Goal: Information Seeking & Learning: Obtain resource

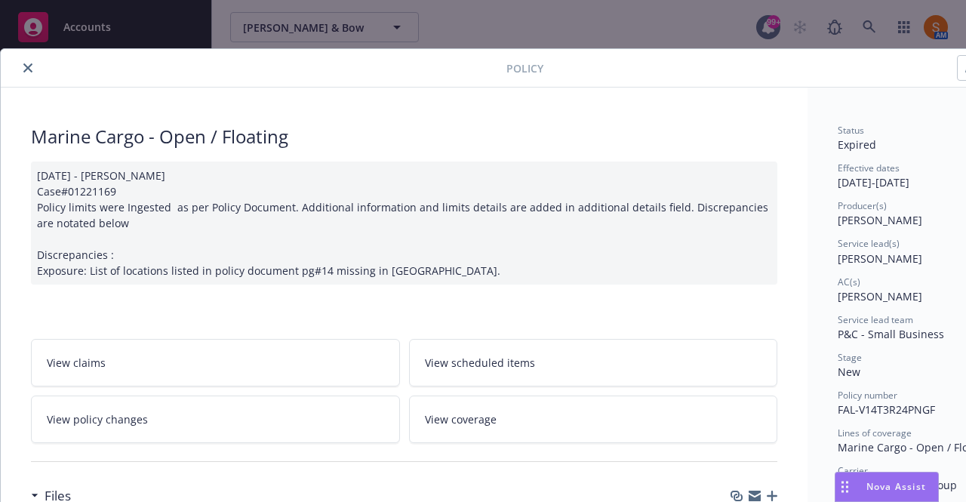
scroll to position [72, 0]
click at [21, 61] on button "close" at bounding box center [28, 68] width 18 height 18
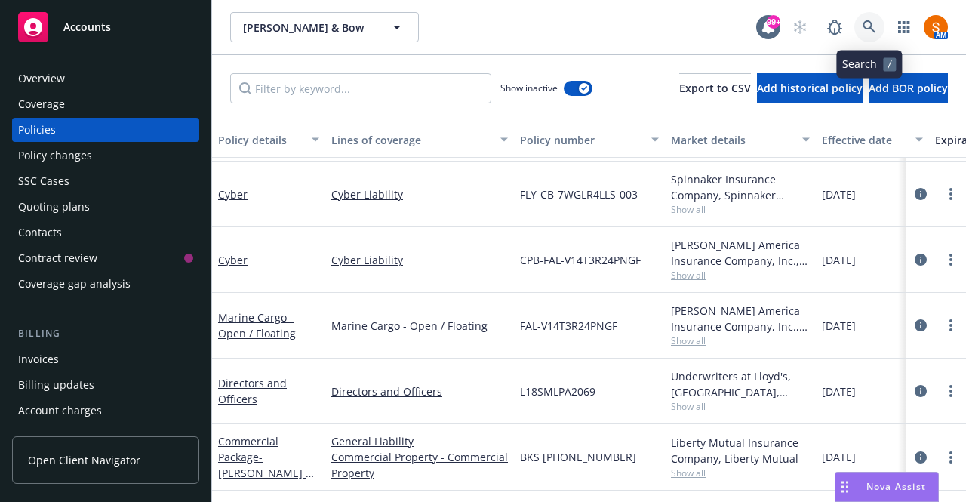
click at [868, 34] on link at bounding box center [869, 27] width 30 height 30
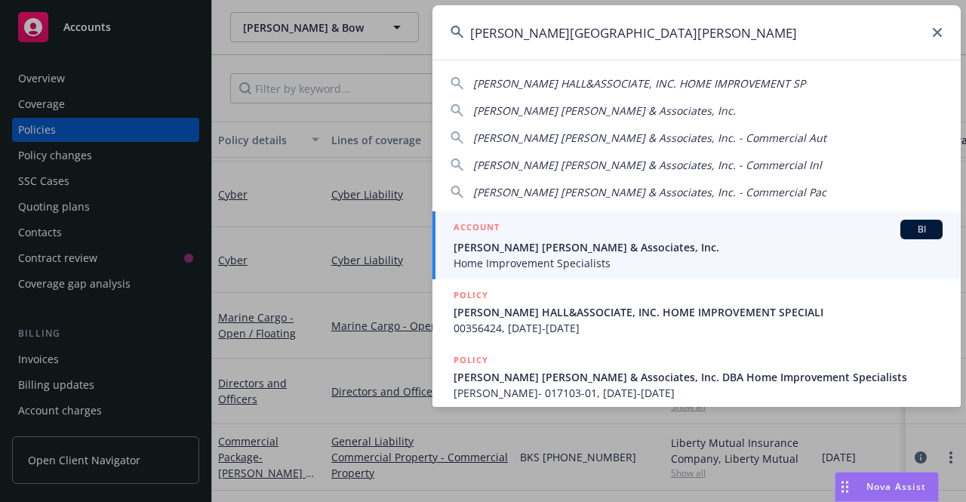
type input "steinberg hall"
click at [572, 232] on div "ACCOUNT BI" at bounding box center [697, 230] width 489 height 20
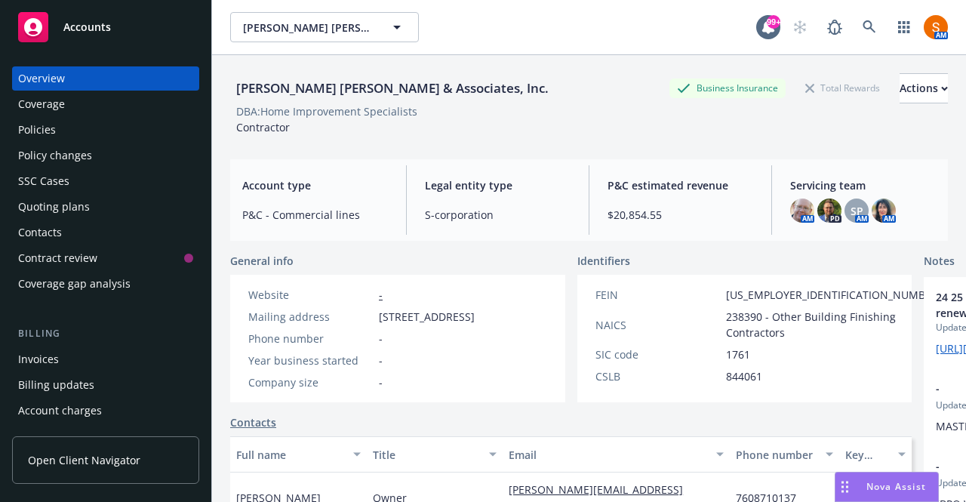
click at [115, 131] on div "Policies" at bounding box center [105, 130] width 175 height 24
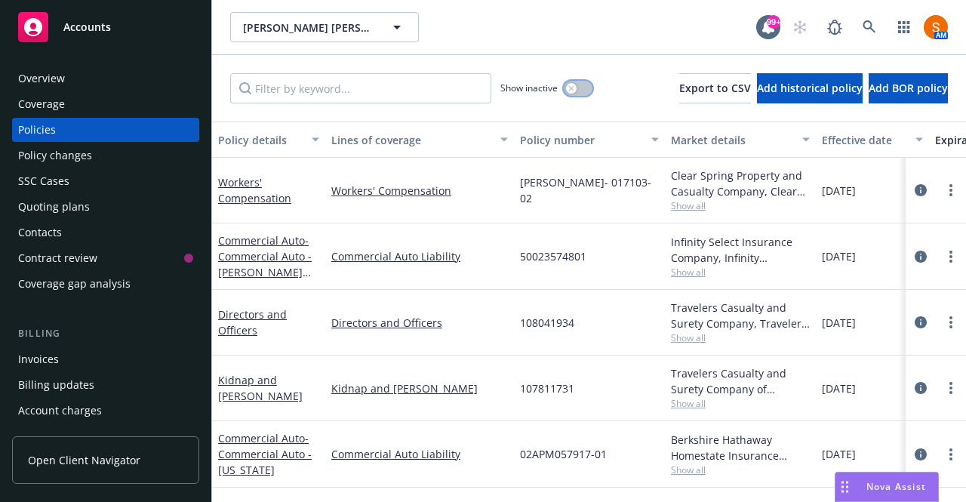
click at [564, 87] on button "button" at bounding box center [578, 88] width 29 height 15
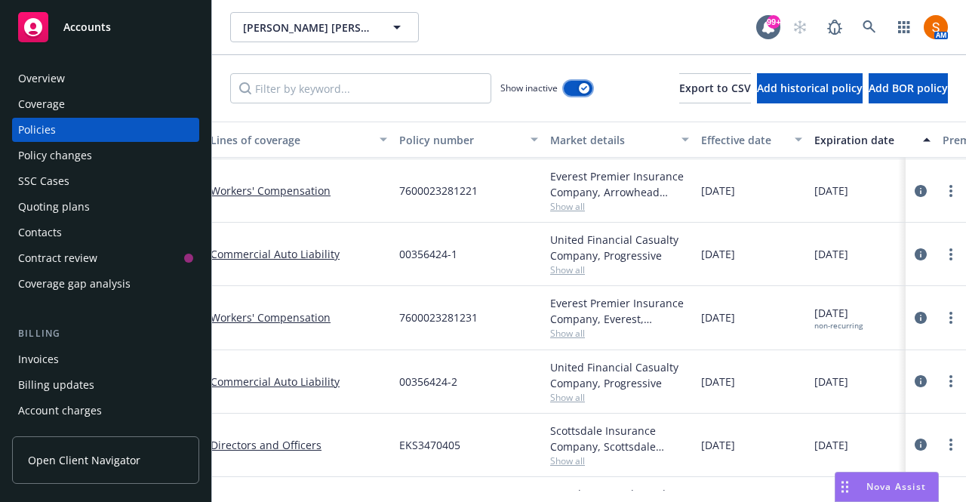
scroll to position [1933, 120]
click at [915, 315] on icon "circleInformation" at bounding box center [921, 318] width 12 height 12
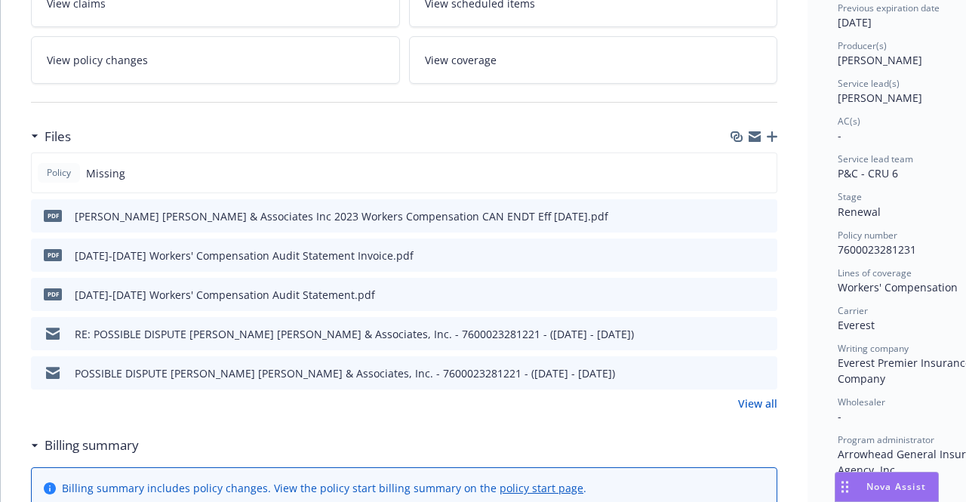
scroll to position [328, 0]
click at [768, 398] on link "View all" at bounding box center [757, 403] width 39 height 16
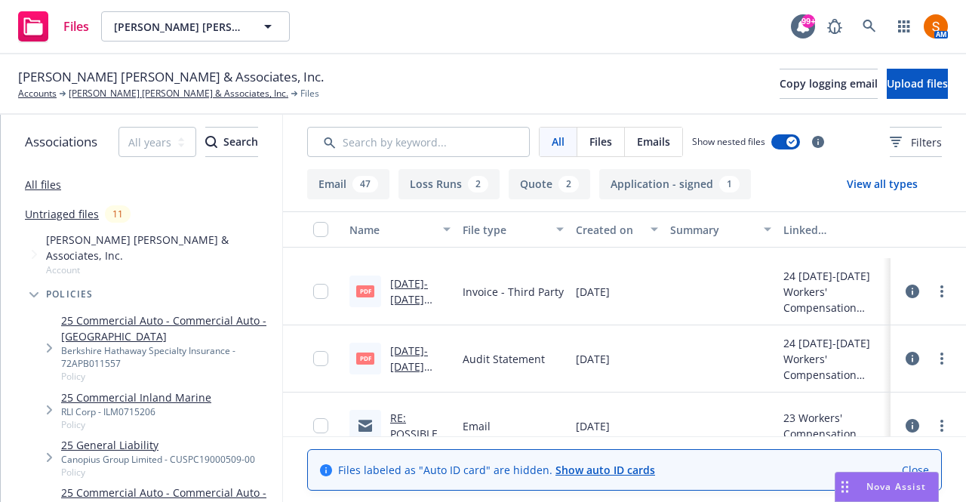
scroll to position [154, 0]
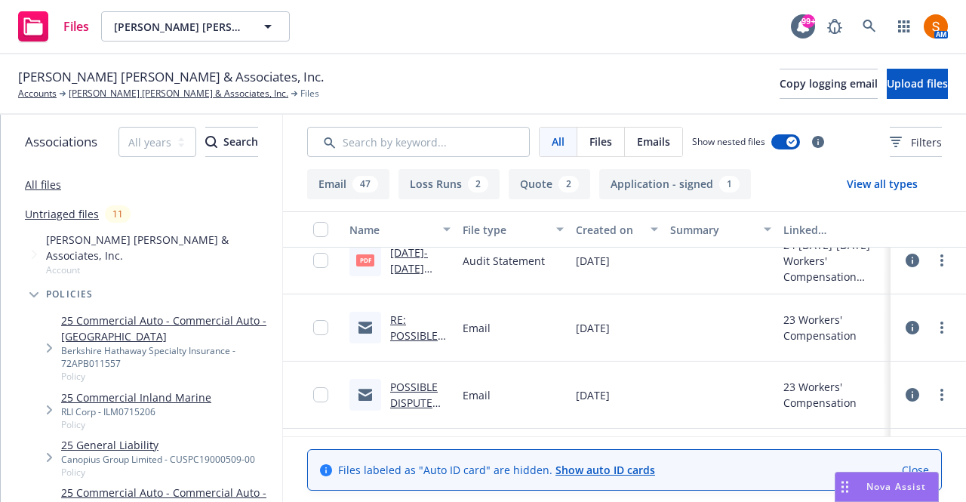
click at [409, 339] on link "RE: POSSIBLE DISPUTE Steinberg Hall & Associates, Inc. - 7600023281221 - (05/14…" at bounding box center [420, 414] width 60 height 204
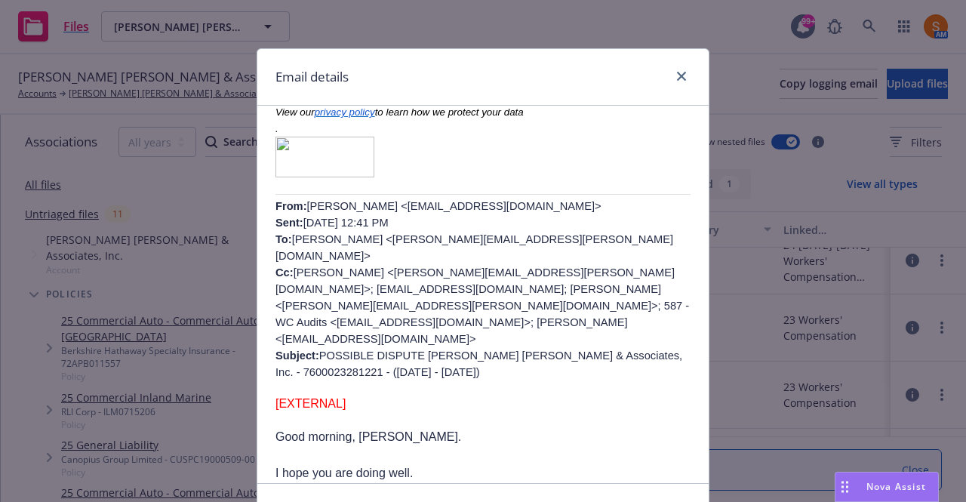
scroll to position [532, 0]
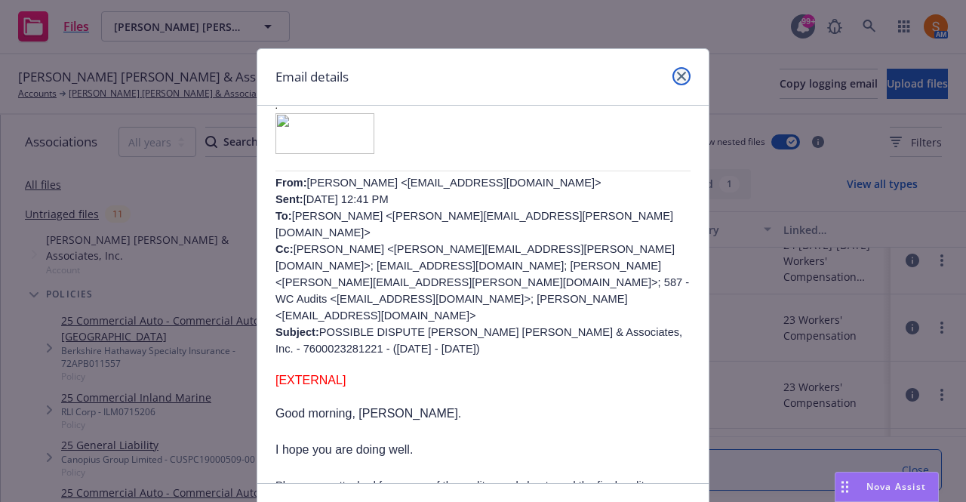
click at [682, 80] on link "close" at bounding box center [681, 76] width 18 height 18
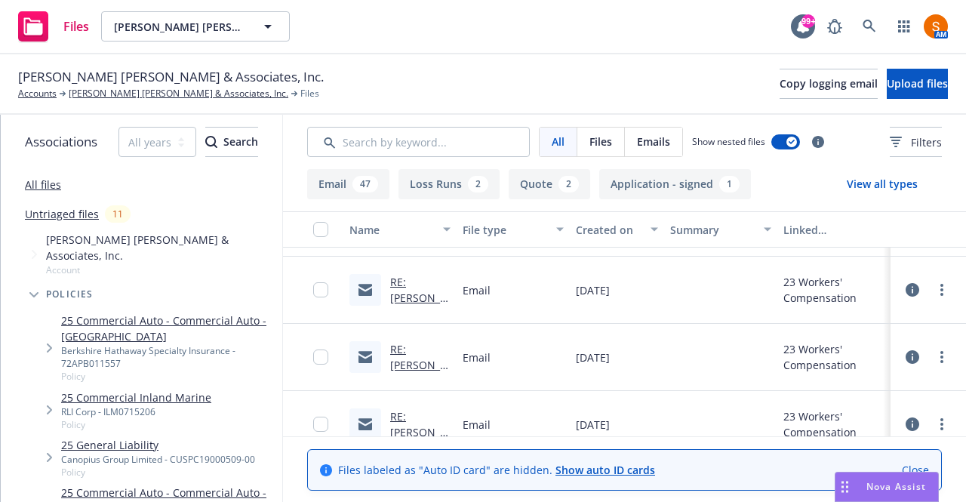
scroll to position [325, 0]
click at [418, 366] on link "RE: Steinberg Hall & Associates, Inc. - 7600023281231 - (05/14/2023 - 07/06/202…" at bounding box center [420, 459] width 60 height 236
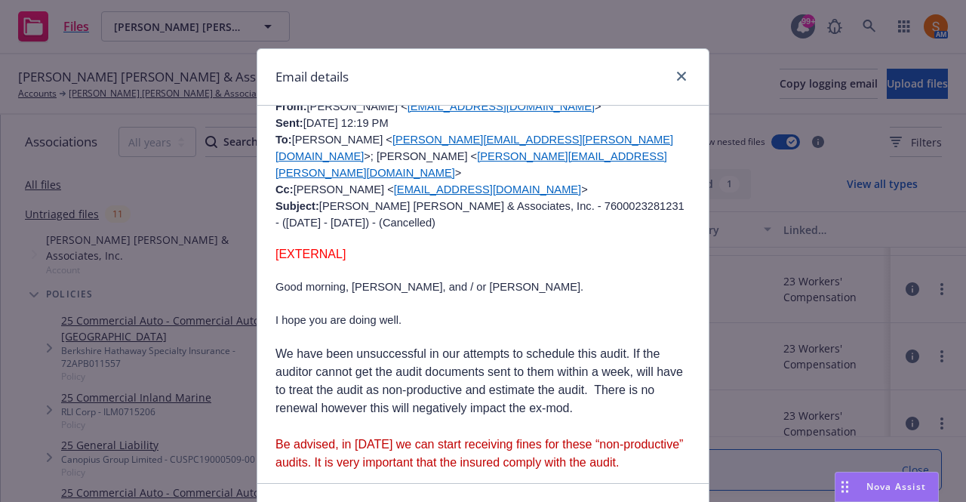
scroll to position [1922, 0]
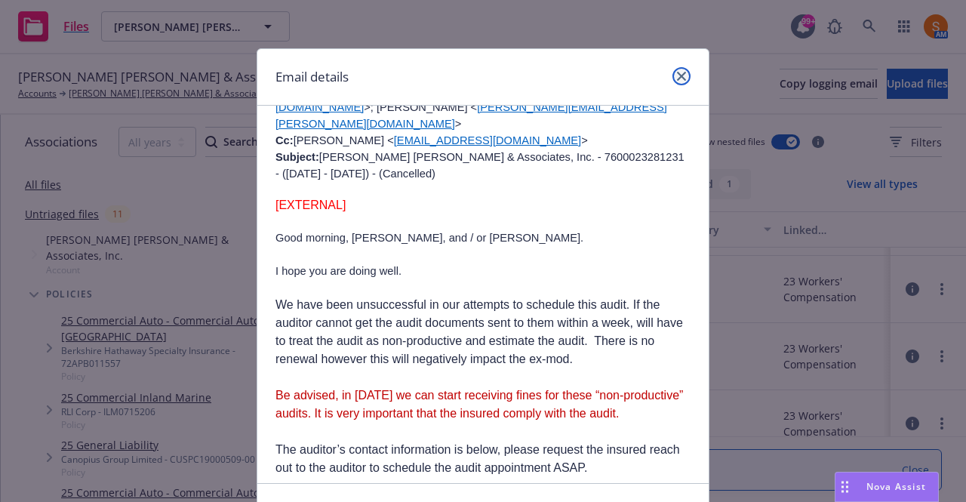
click at [672, 73] on link "close" at bounding box center [681, 76] width 18 height 18
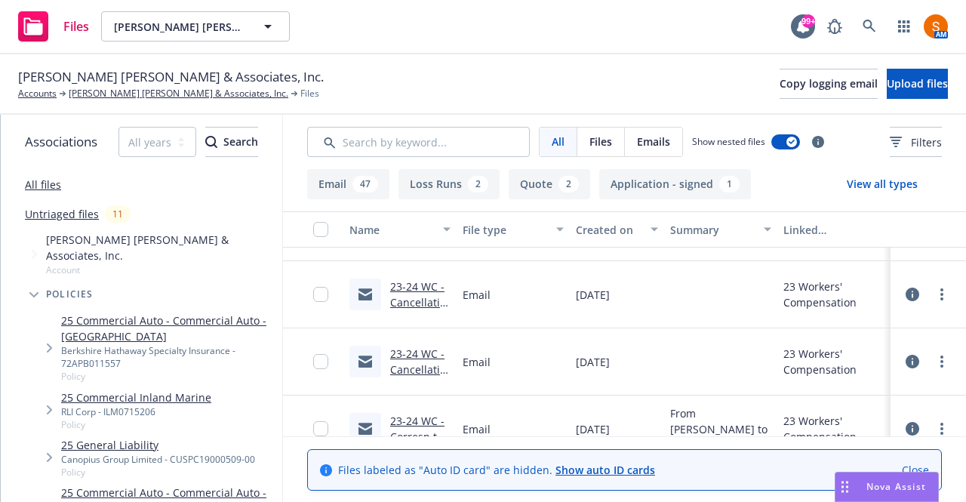
scroll to position [918, 0]
click at [421, 287] on link "23-24 WC - Cancellation - NF in house convo about market availability.msg" at bounding box center [418, 348] width 57 height 141
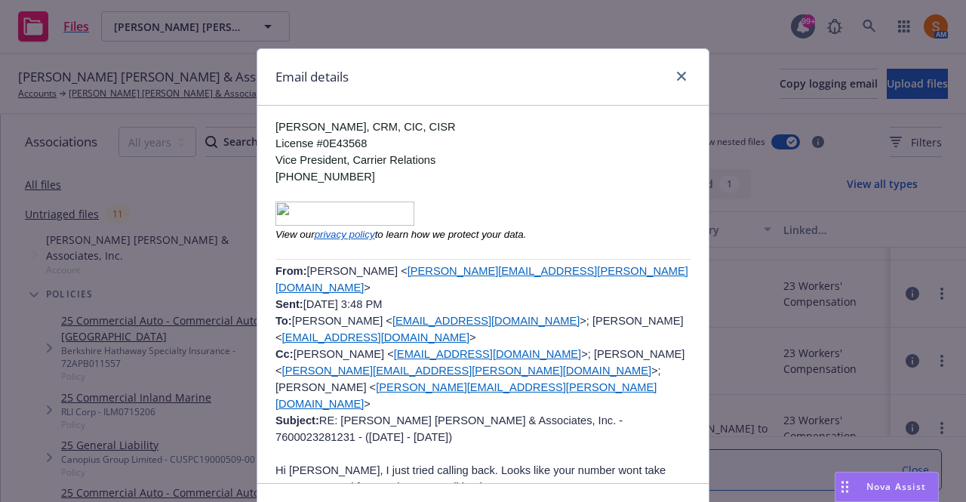
scroll to position [2336, 0]
click at [131, 94] on div "Email details FW: Steinberg Hall & Associates, Inc. - 7600023281231 - (05/14/20…" at bounding box center [483, 251] width 966 height 502
click at [672, 75] on link "close" at bounding box center [681, 76] width 18 height 18
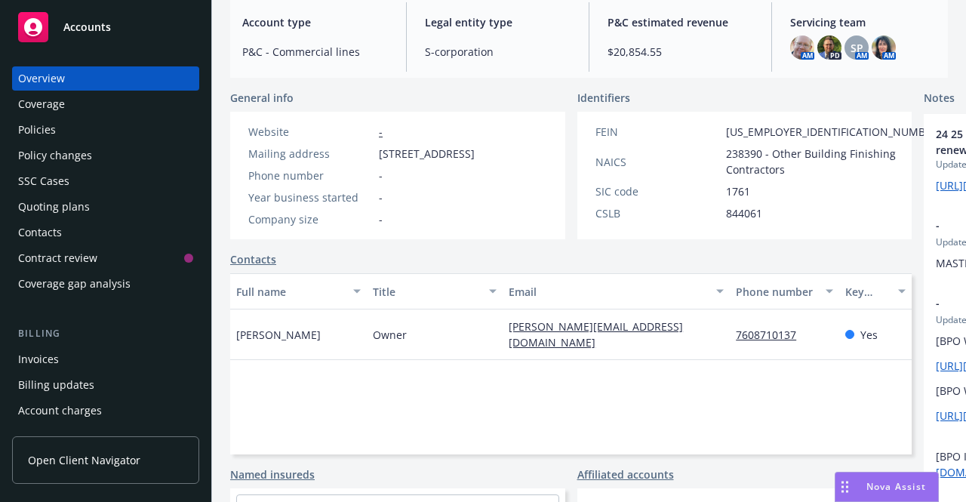
scroll to position [164, 0]
click at [72, 118] on div "Policies" at bounding box center [105, 130] width 175 height 24
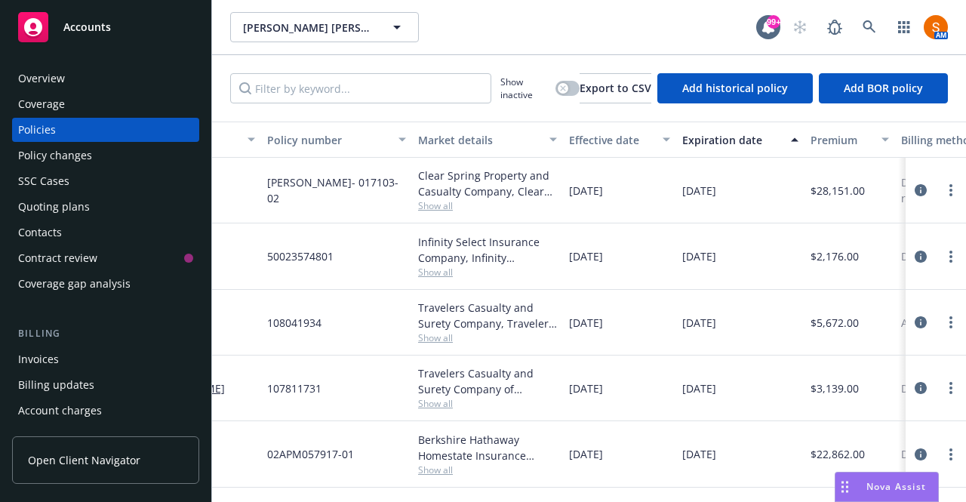
scroll to position [0, 254]
click at [831, 192] on span "$28,151.00" at bounding box center [837, 191] width 54 height 16
click at [863, 29] on icon at bounding box center [869, 27] width 14 height 14
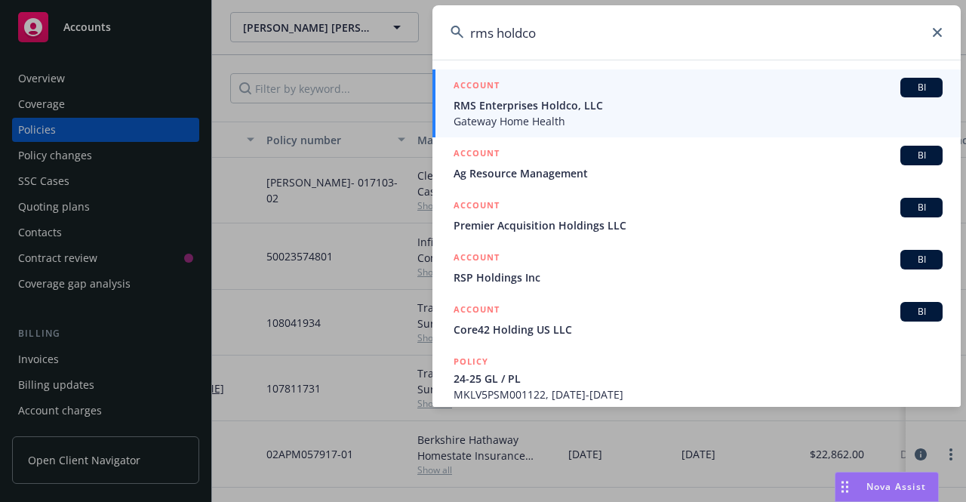
type input "rms holdco"
click at [585, 100] on span "RMS Enterprises Holdco, LLC" at bounding box center [697, 105] width 489 height 16
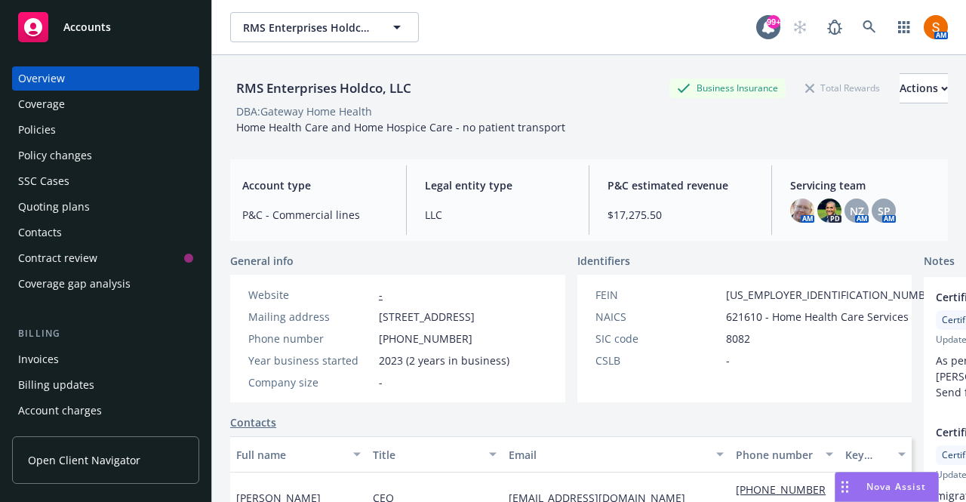
click at [103, 131] on div "Policies" at bounding box center [105, 130] width 175 height 24
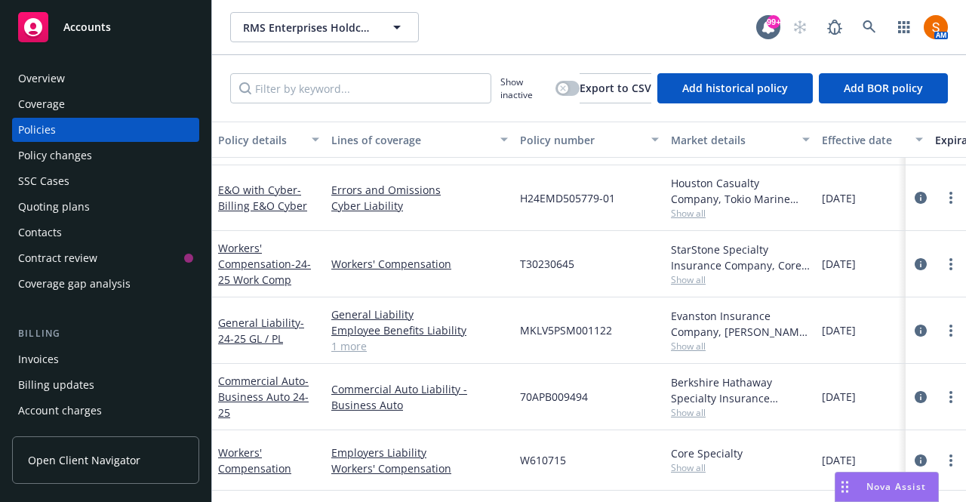
scroll to position [98, 0]
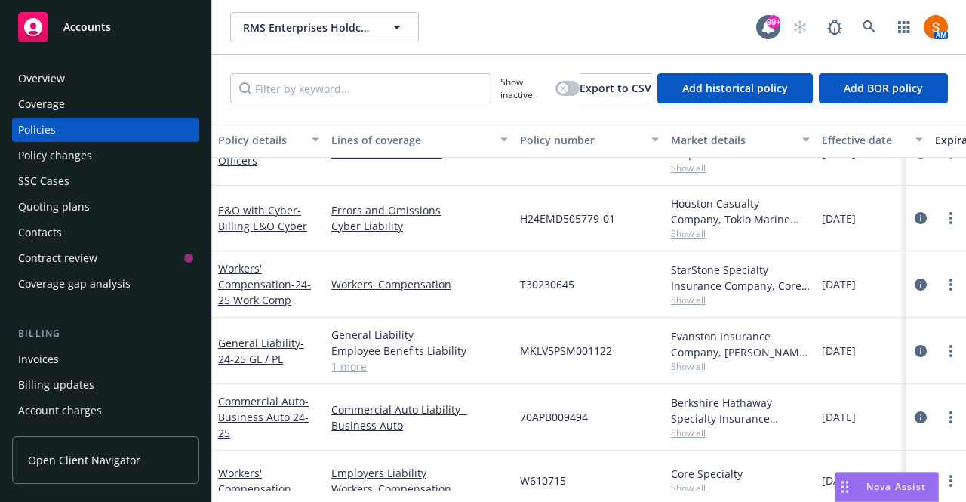
click at [702, 367] on span "Show all" at bounding box center [740, 366] width 139 height 13
click at [855, 346] on span "09/01/2024" at bounding box center [839, 351] width 34 height 16
click at [690, 363] on span "Show all" at bounding box center [740, 366] width 139 height 13
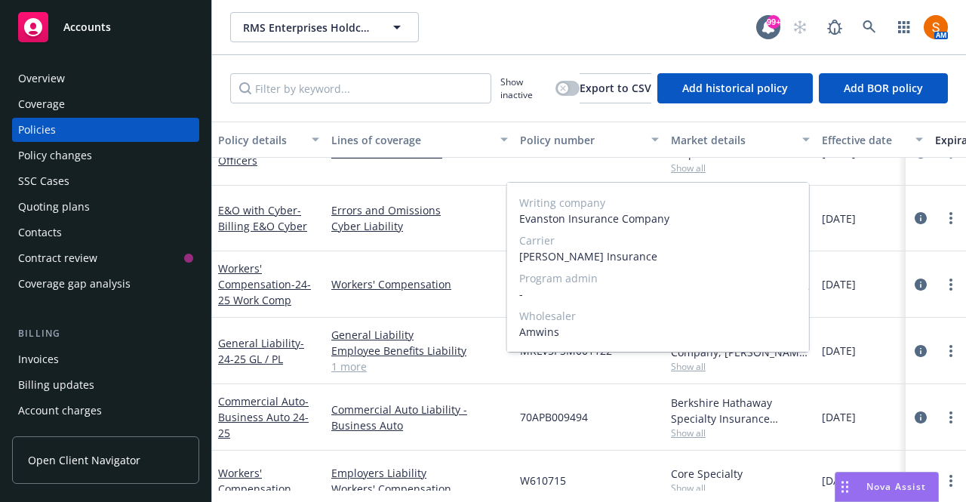
click at [786, 360] on span "Show all" at bounding box center [740, 366] width 139 height 13
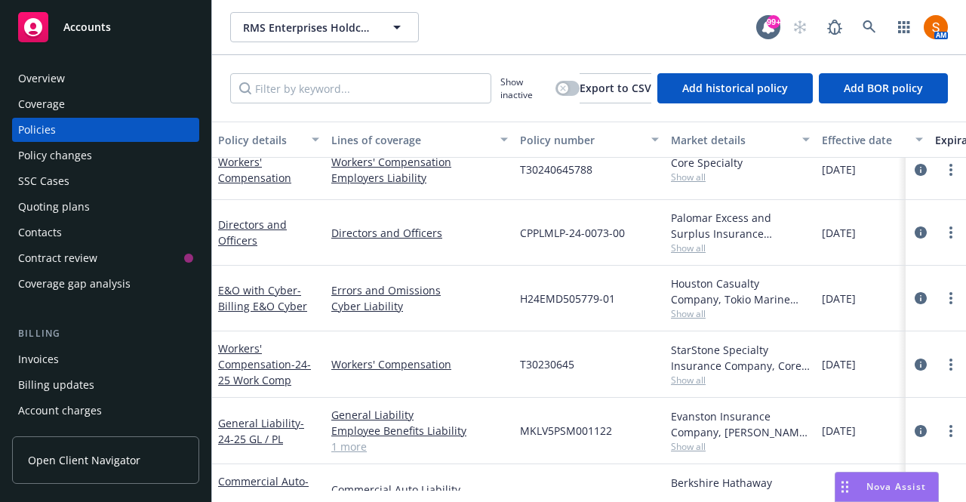
scroll to position [0, 0]
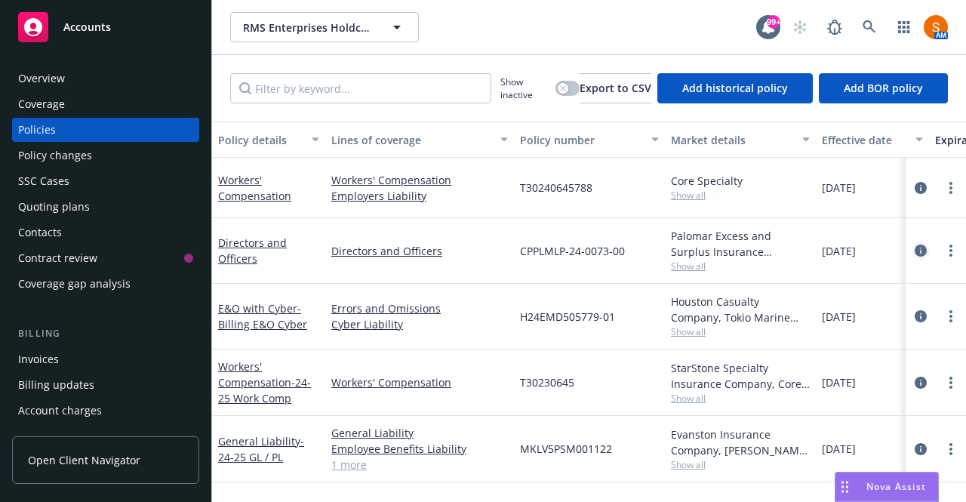
click at [915, 251] on icon "circleInformation" at bounding box center [921, 250] width 12 height 12
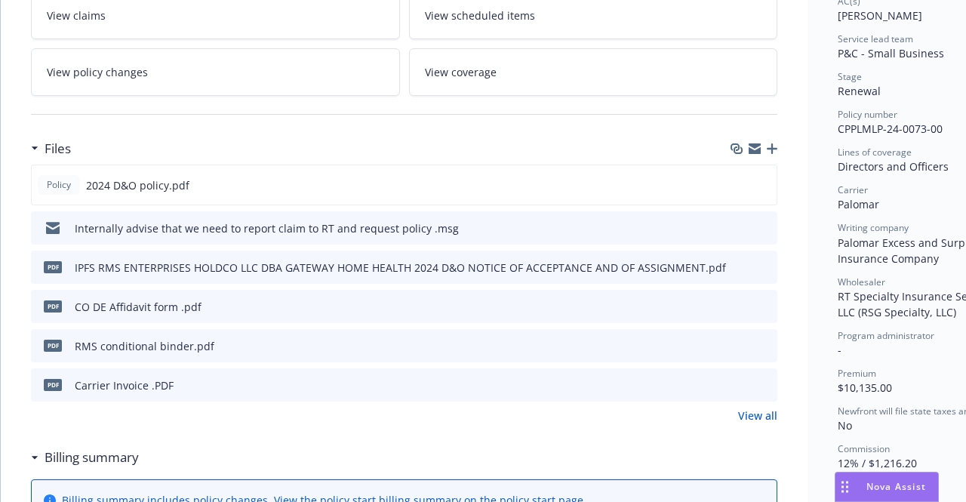
scroll to position [281, 0]
click at [762, 413] on link "View all" at bounding box center [757, 415] width 39 height 16
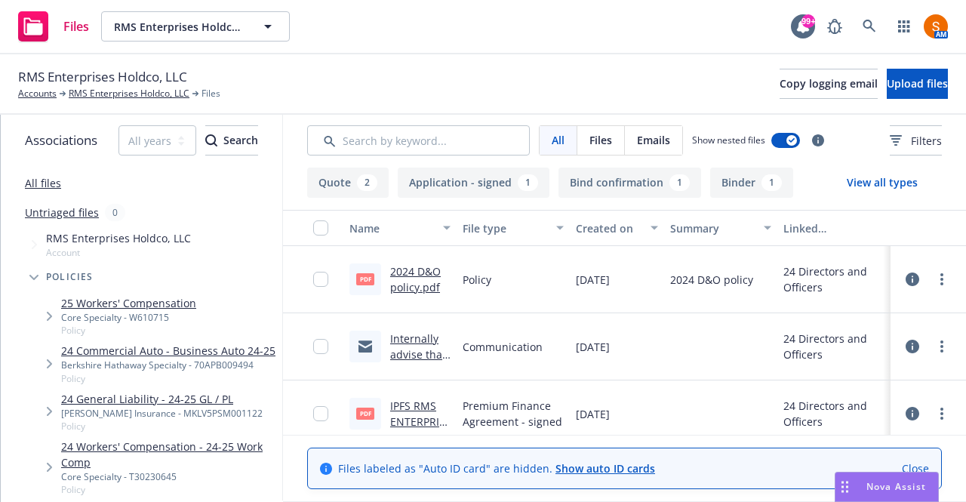
scroll to position [56, 0]
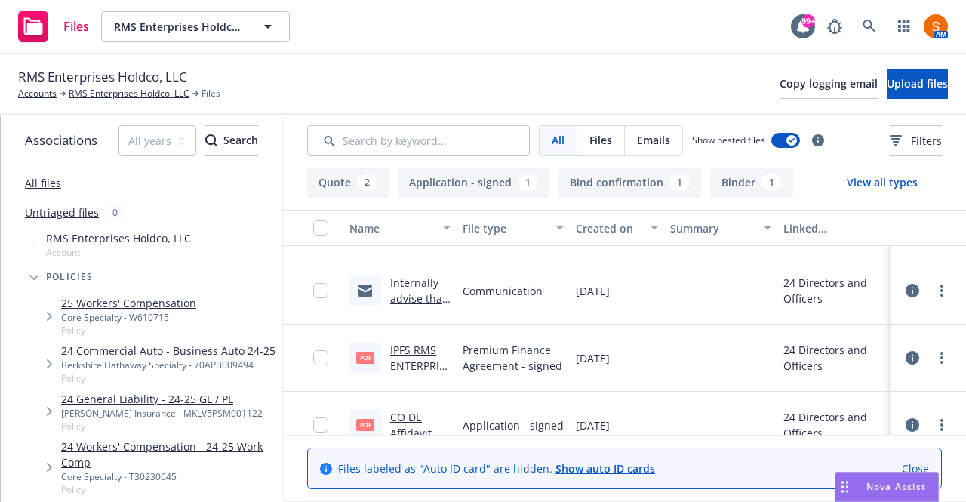
click at [416, 287] on link "Internally advise that we need to report claim to RT and request policy .msg" at bounding box center [418, 337] width 57 height 125
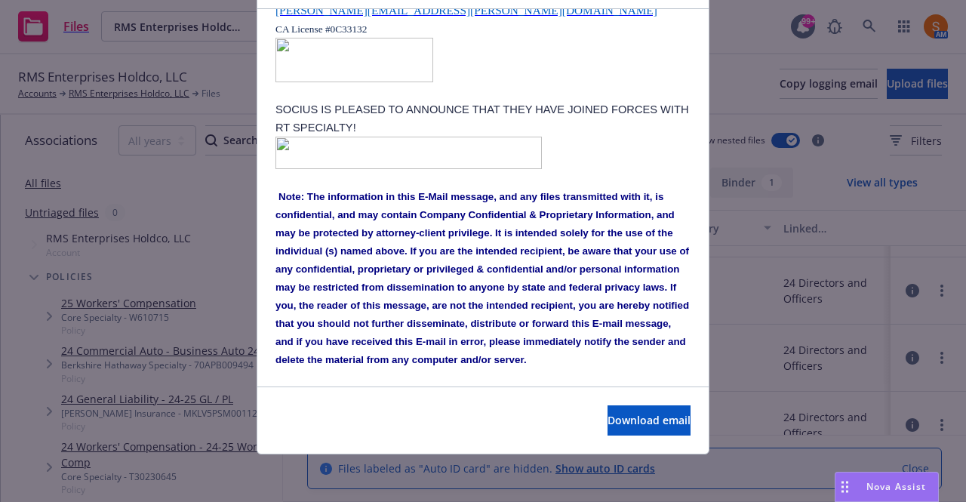
scroll to position [2015, 0]
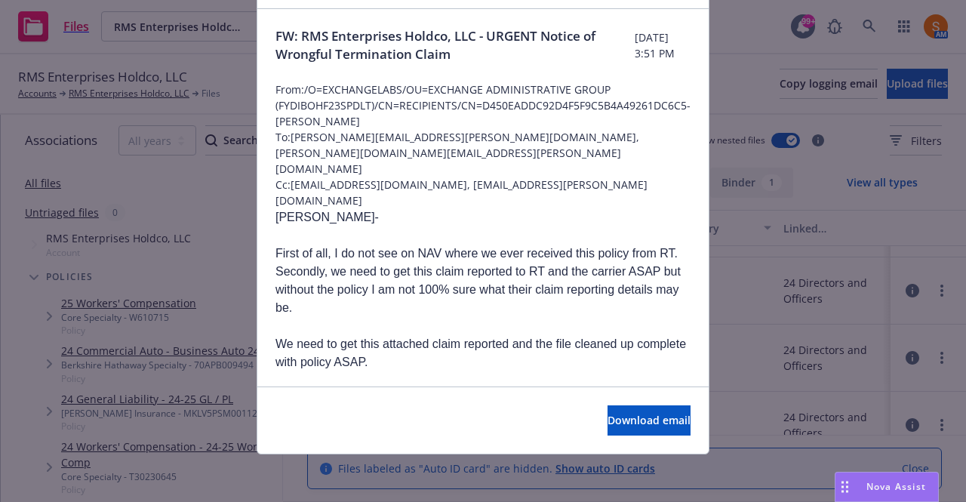
scroll to position [0, 0]
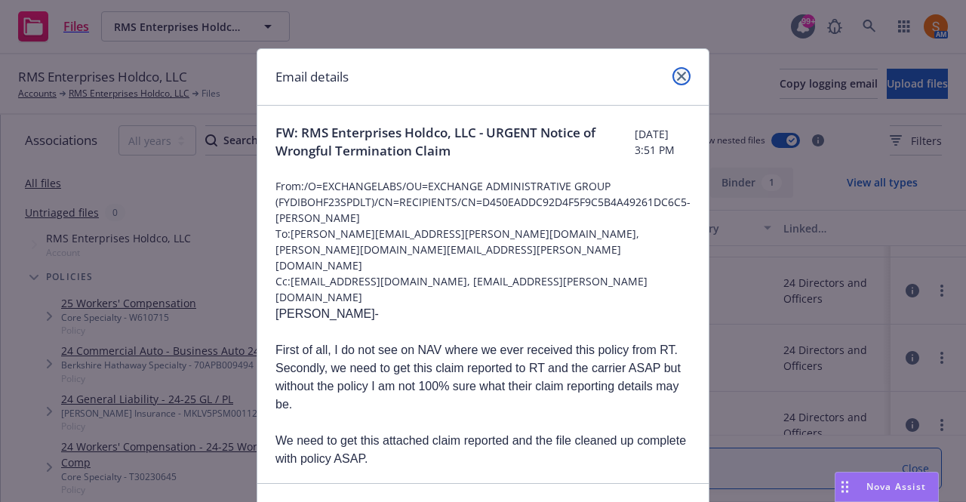
click at [682, 72] on link "close" at bounding box center [681, 76] width 18 height 18
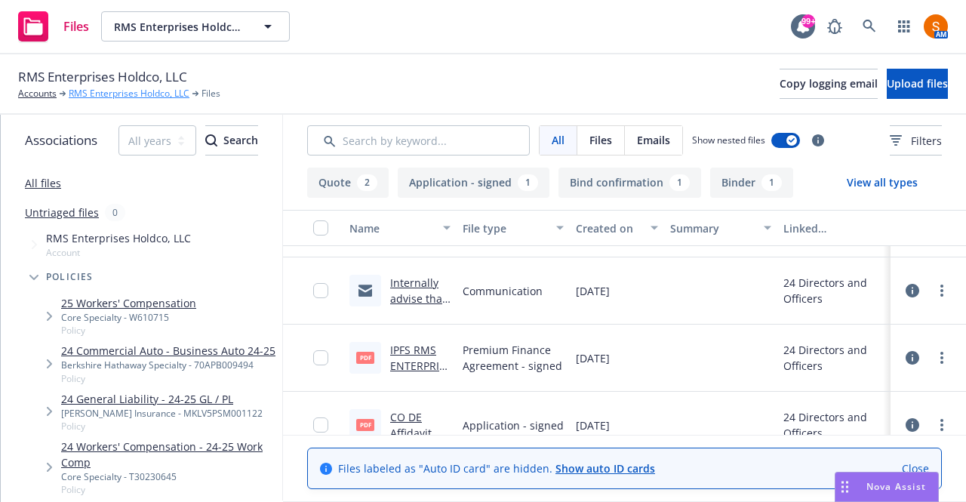
click at [142, 91] on link "RMS Enterprises Holdco, LLC" at bounding box center [129, 94] width 121 height 14
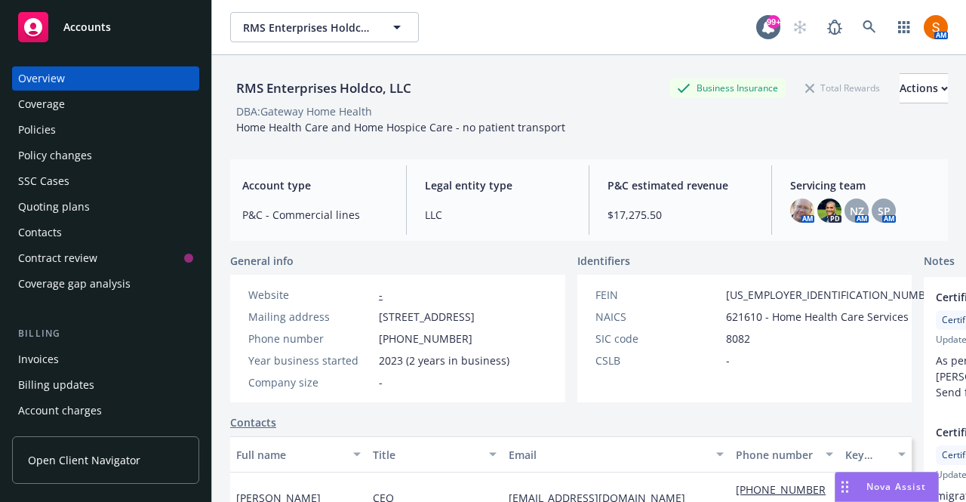
click at [100, 132] on div "Policies" at bounding box center [105, 130] width 175 height 24
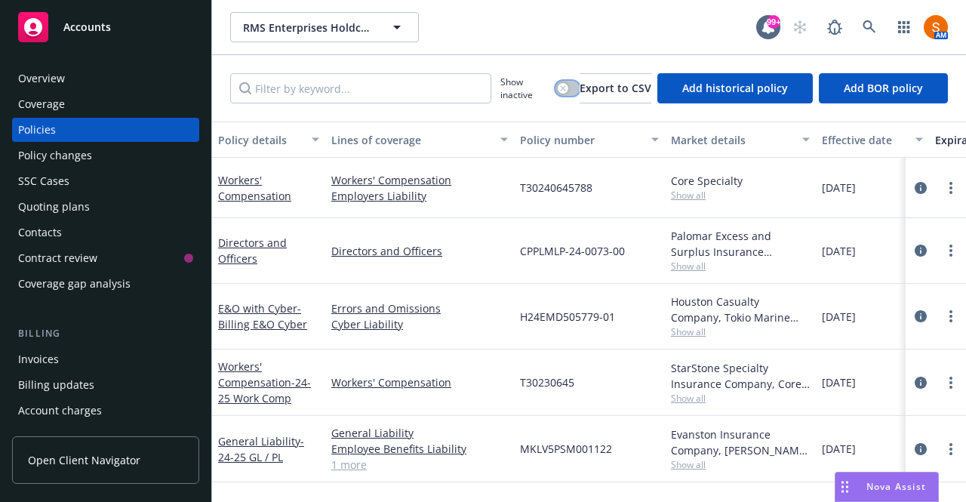
click at [560, 90] on icon "button" at bounding box center [562, 87] width 5 height 5
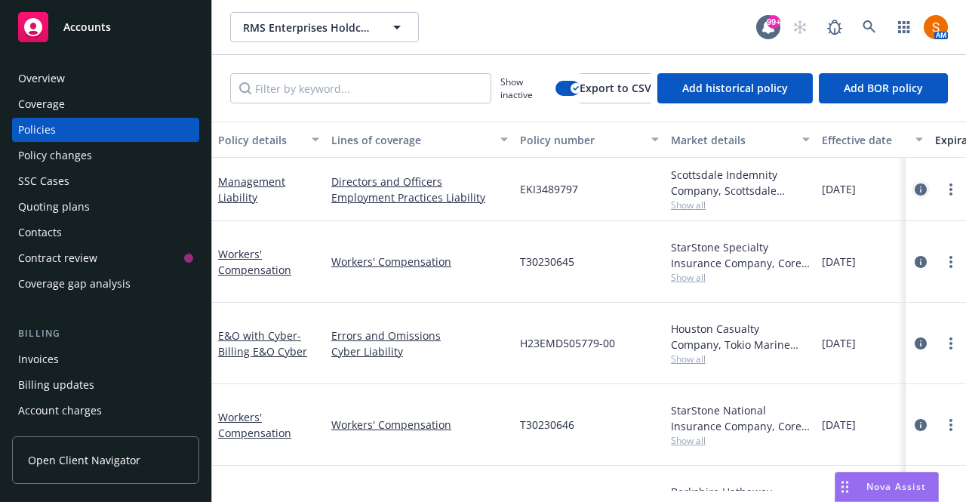
click at [915, 186] on icon "circleInformation" at bounding box center [921, 189] width 12 height 12
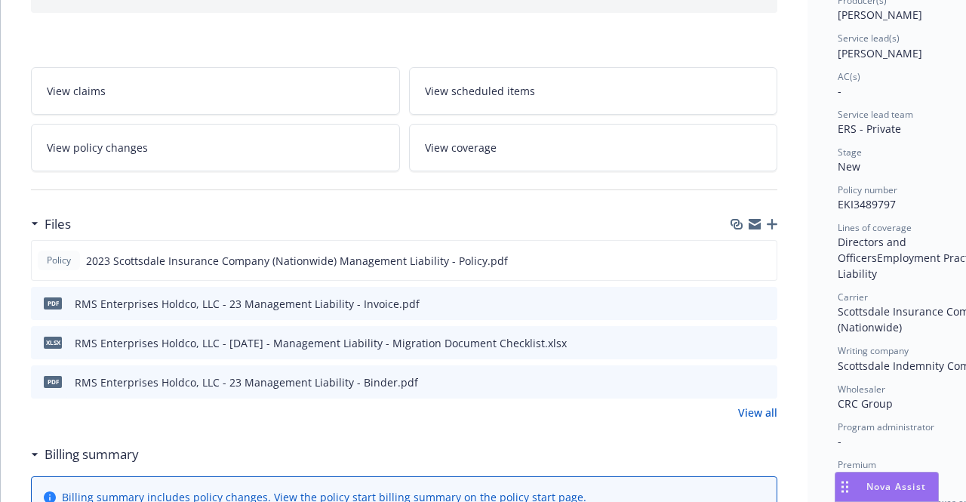
scroll to position [206, 0]
click at [767, 411] on link "View all" at bounding box center [757, 412] width 39 height 16
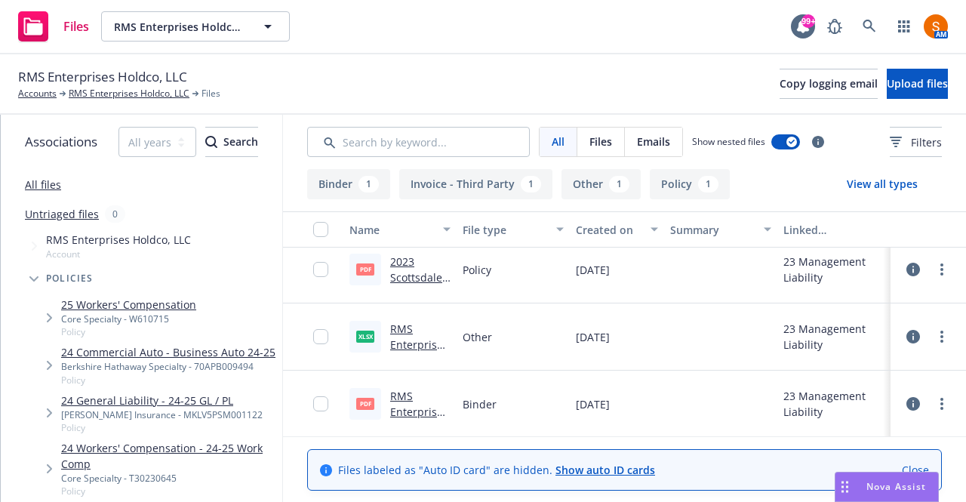
scroll to position [12, 0]
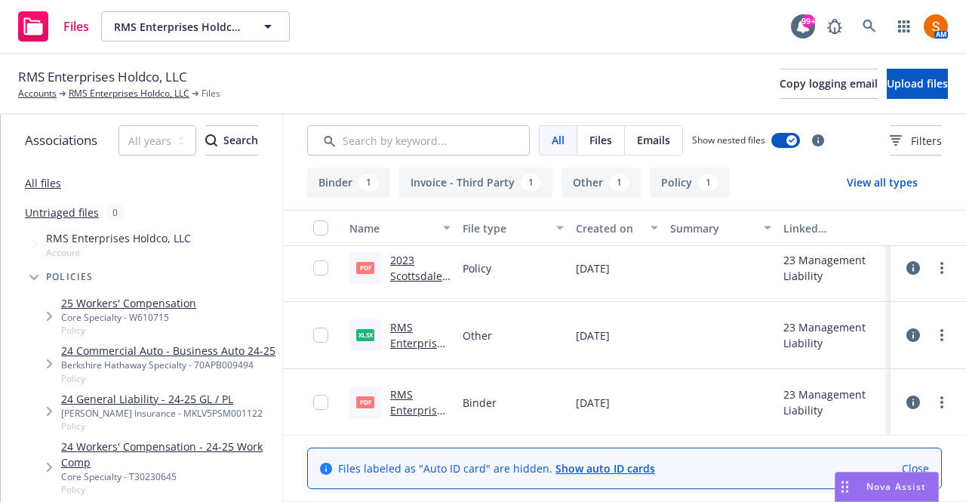
click at [439, 399] on link "RMS Enterprises Holdco, LLC - 23 Management Liability - Binder.pdf" at bounding box center [420, 441] width 60 height 109
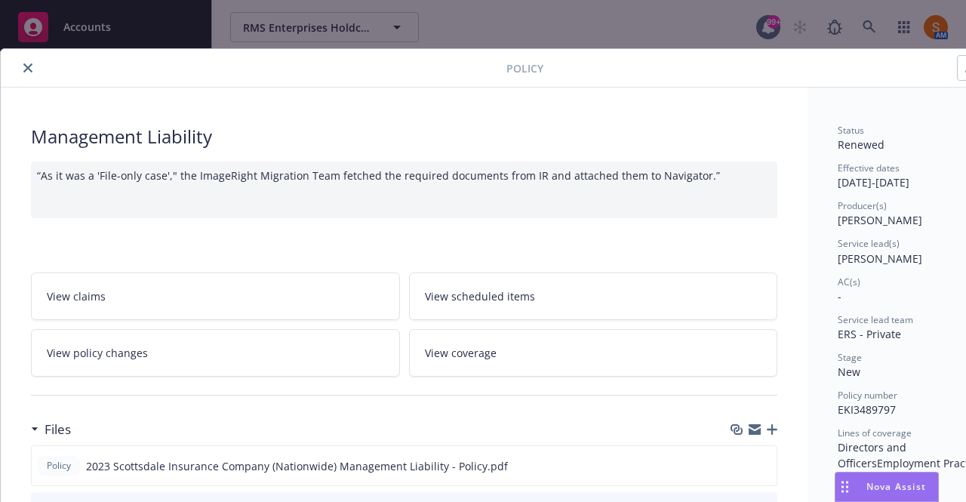
scroll to position [66, 0]
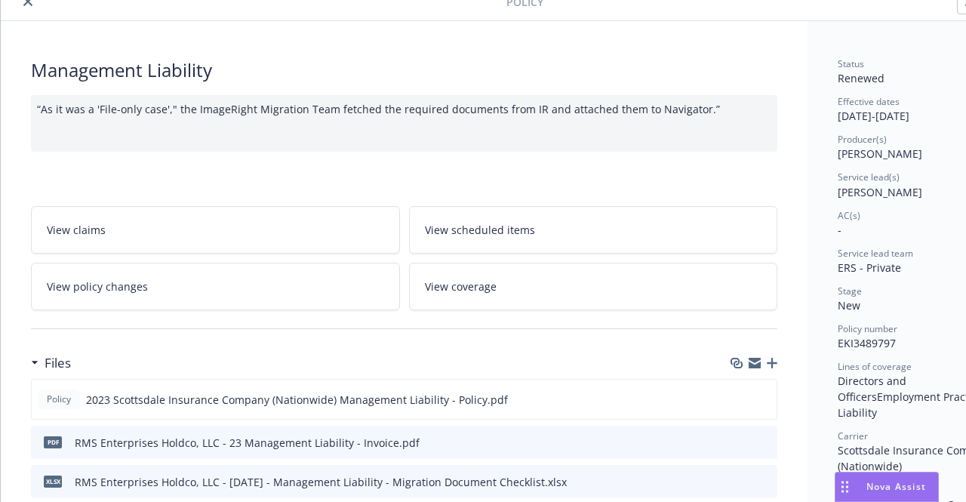
click at [884, 343] on span "EKI3489797" at bounding box center [867, 343] width 58 height 14
copy span "EKI3489797"
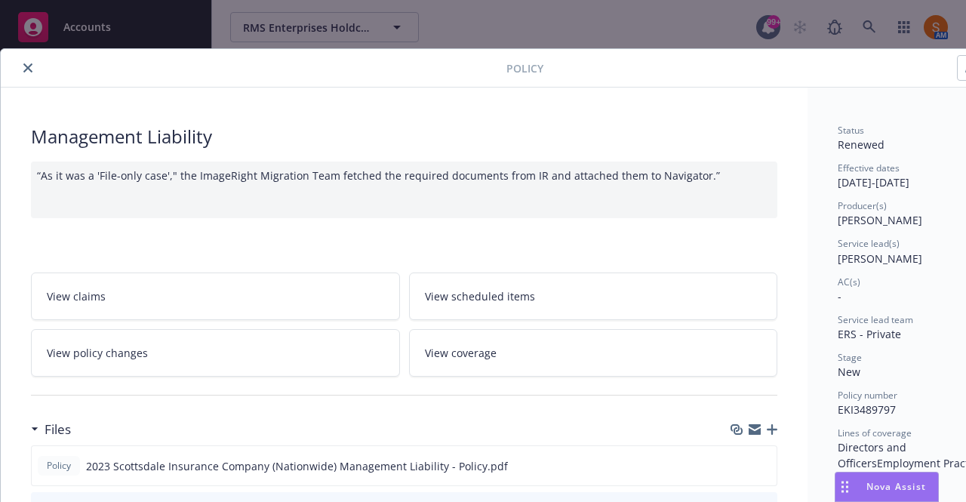
drag, startPoint x: 38, startPoint y: 72, endPoint x: 28, endPoint y: 69, distance: 11.0
click at [28, 69] on div at bounding box center [257, 68] width 500 height 18
click at [28, 69] on icon "close" at bounding box center [27, 67] width 9 height 9
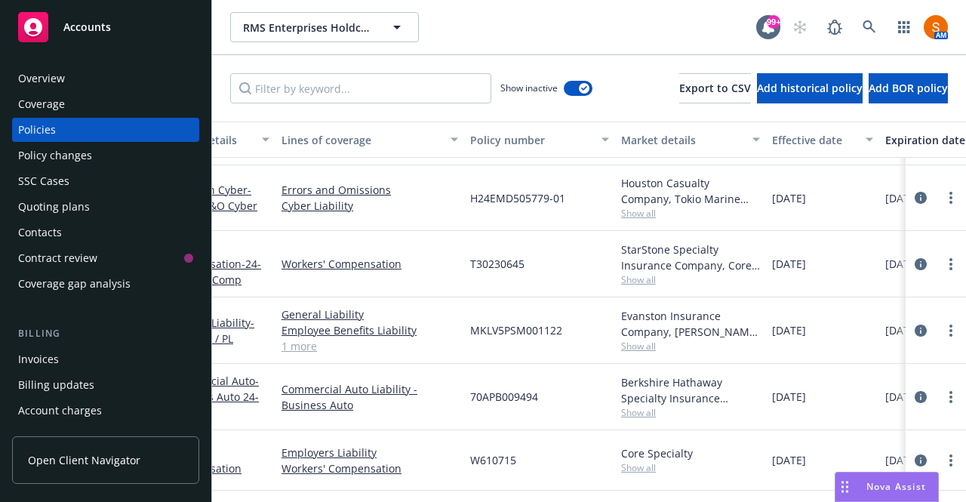
scroll to position [490, 33]
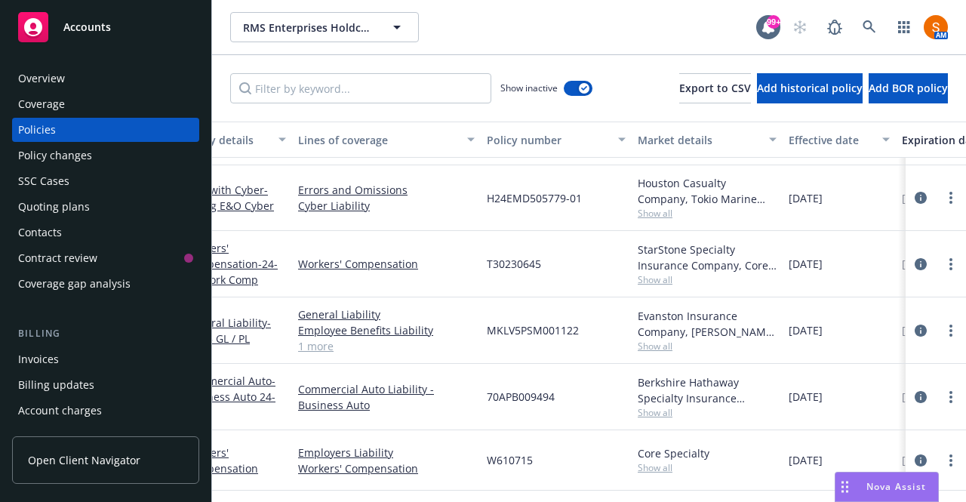
click at [672, 406] on span "Show all" at bounding box center [707, 412] width 139 height 13
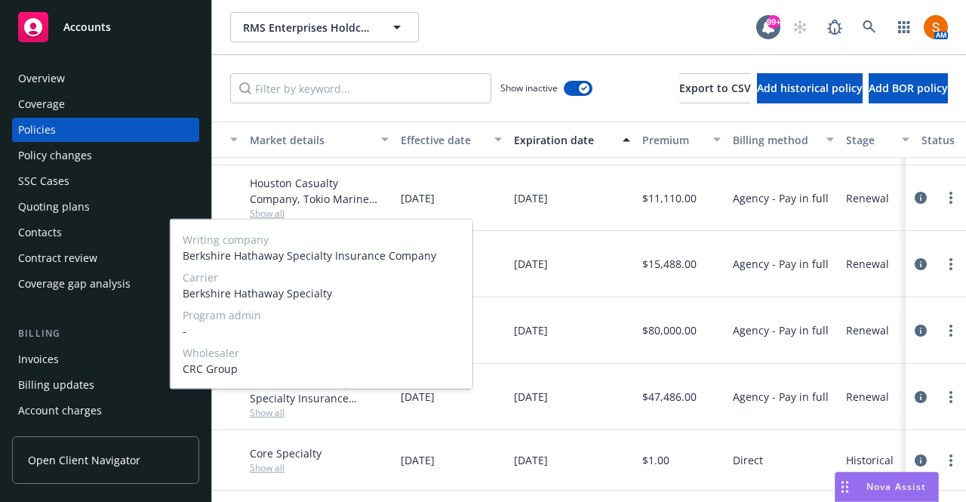
scroll to position [490, 0]
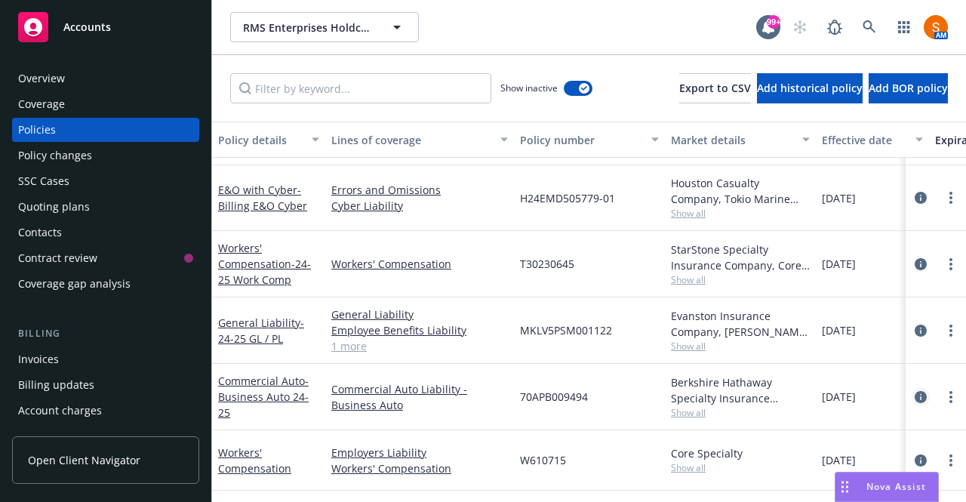
click at [915, 391] on icon "circleInformation" at bounding box center [921, 397] width 12 height 12
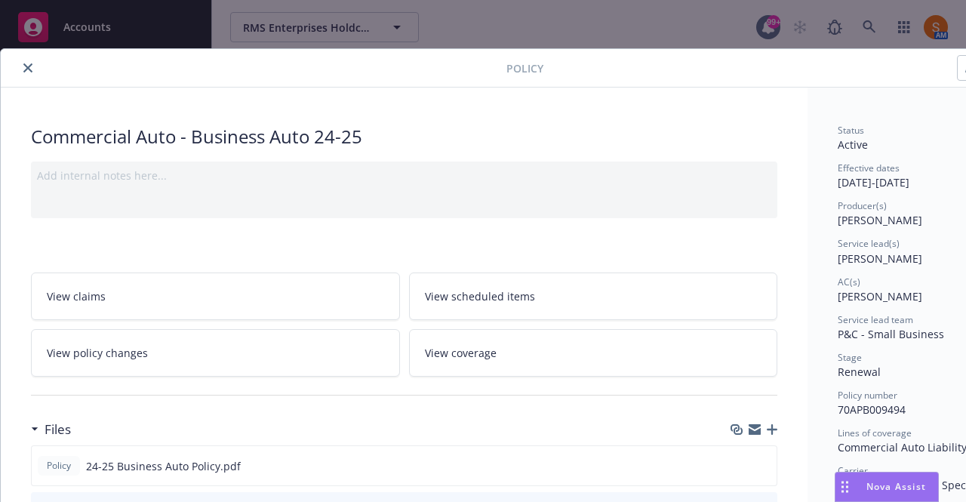
click at [33, 69] on button "close" at bounding box center [28, 68] width 18 height 18
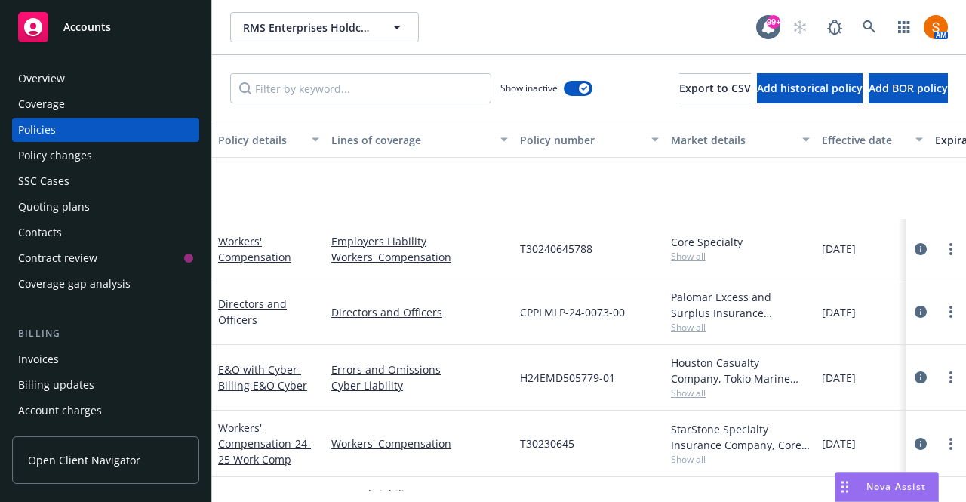
scroll to position [490, 0]
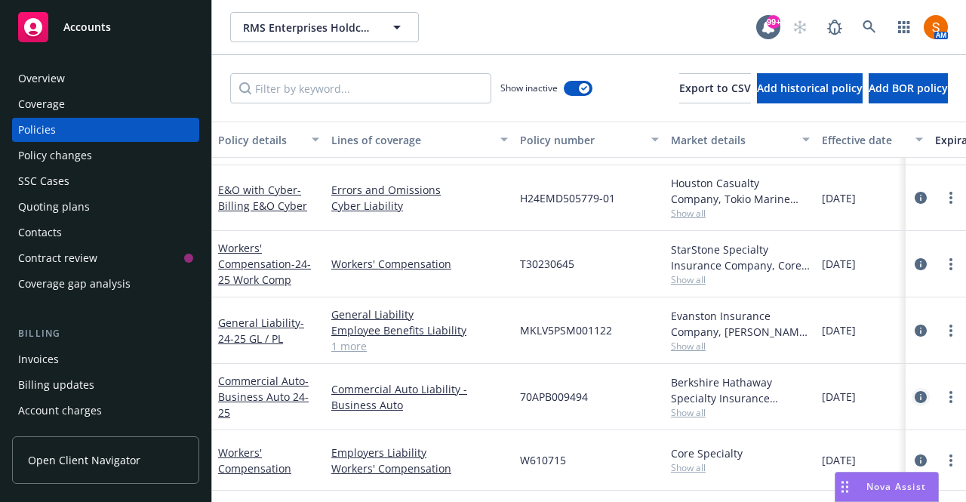
click at [915, 391] on icon "circleInformation" at bounding box center [921, 397] width 12 height 12
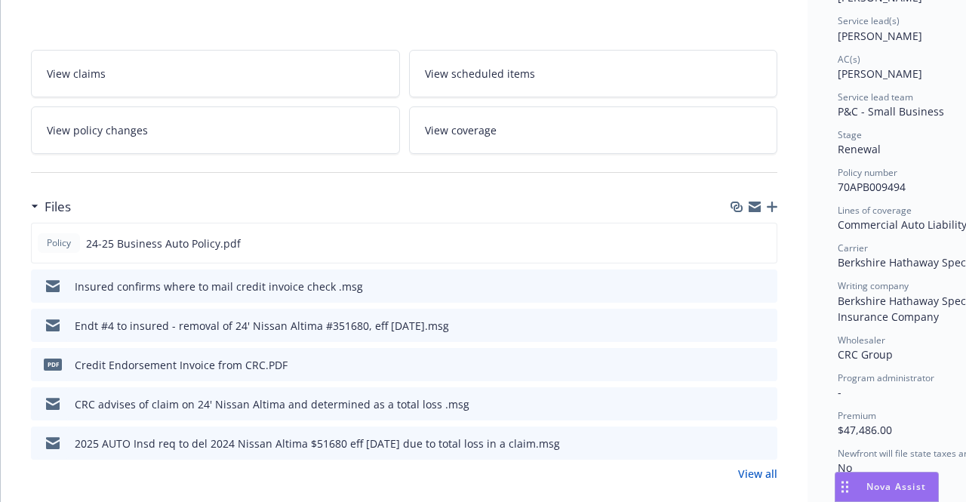
scroll to position [325, 0]
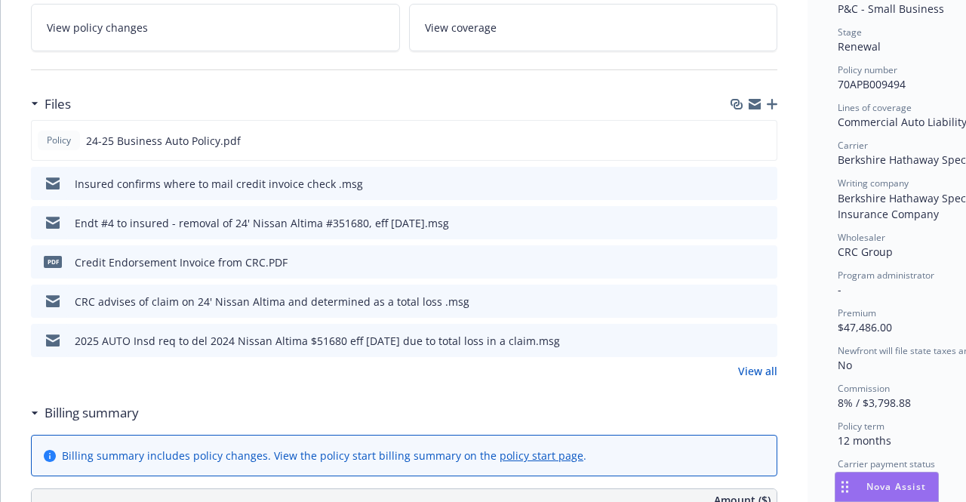
click at [758, 372] on link "View all" at bounding box center [757, 371] width 39 height 16
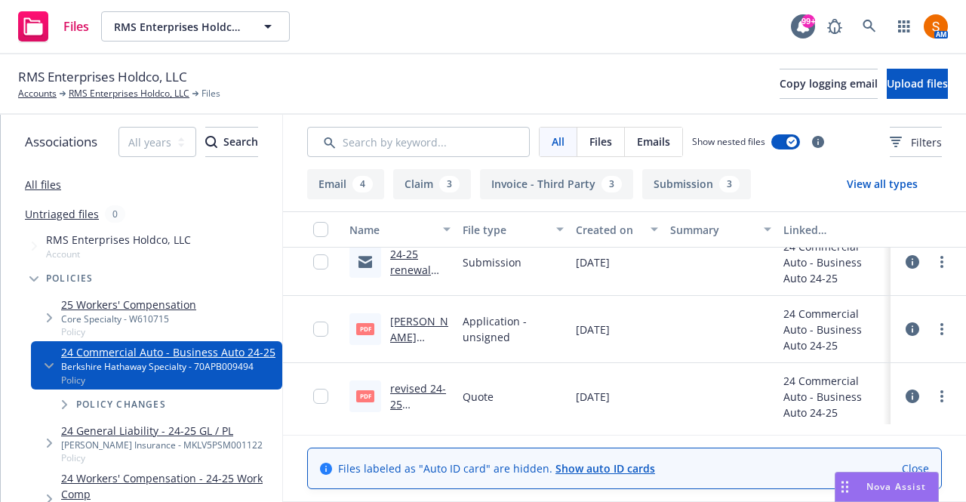
scroll to position [1485, 0]
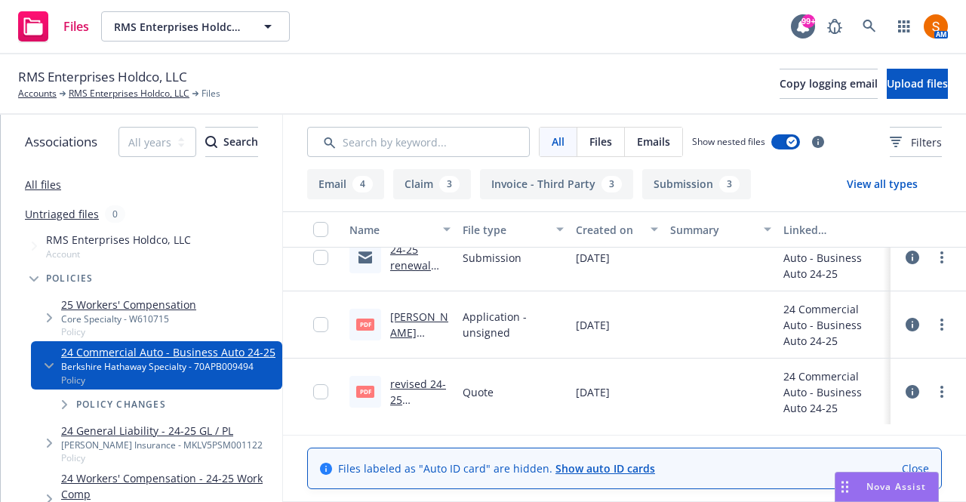
click at [410, 330] on link "NICO app.pdf" at bounding box center [419, 332] width 58 height 46
click at [435, 149] on input "Search by keyword..." at bounding box center [418, 142] width 223 height 30
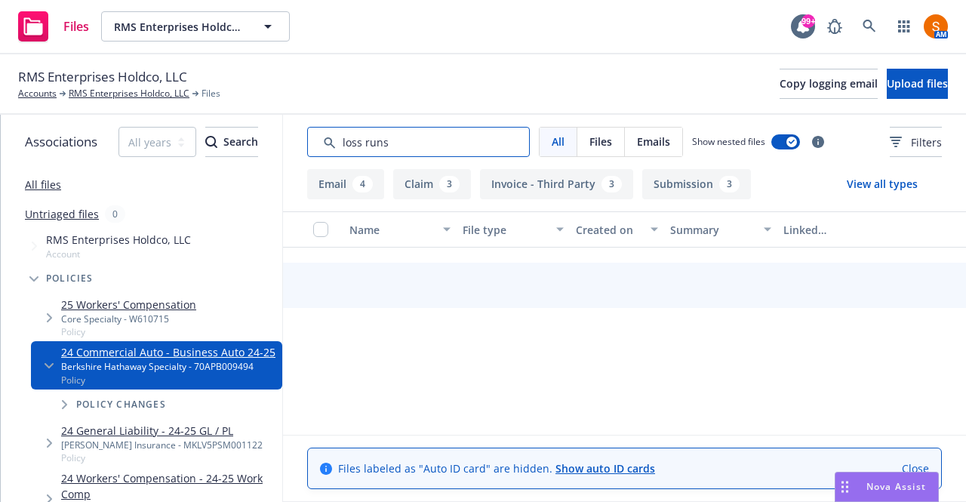
scroll to position [156, 0]
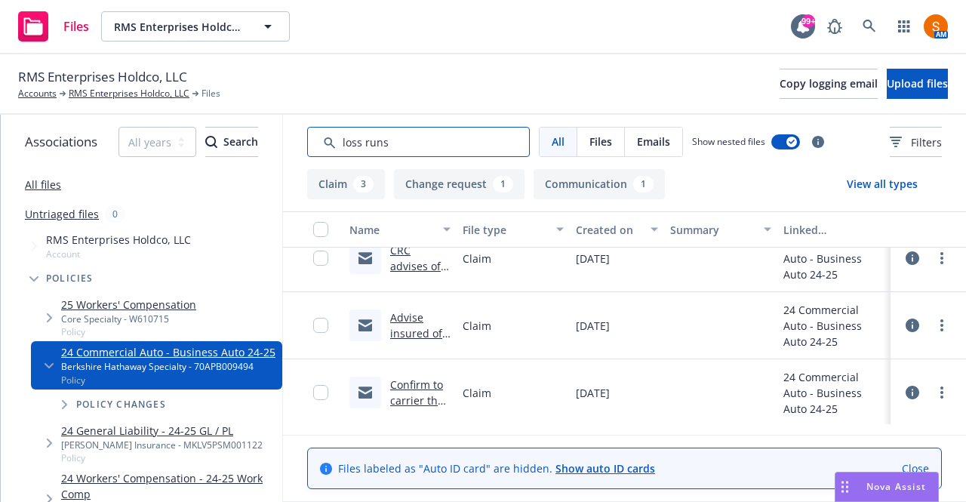
type input "loss runs"
click at [48, 183] on link "All files" at bounding box center [43, 184] width 36 height 14
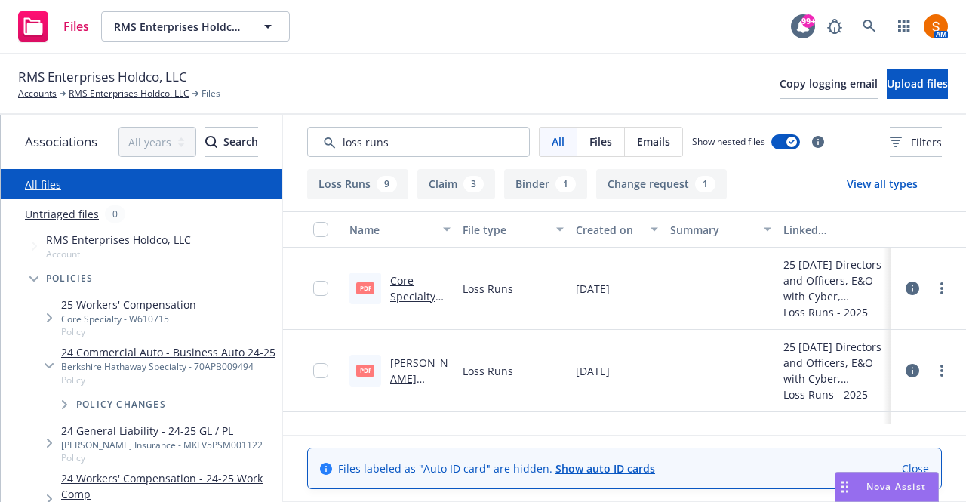
scroll to position [29, 0]
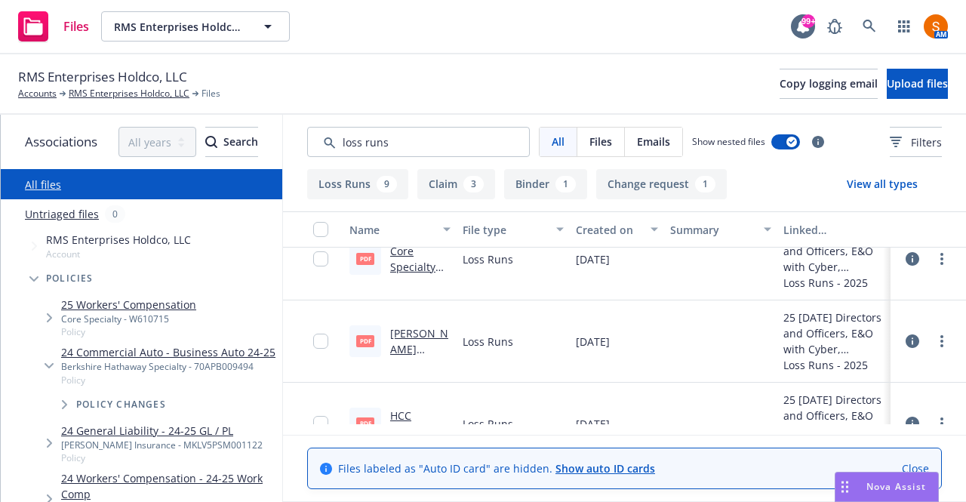
click at [409, 334] on link "Markel Insurance SE GL 2024 - 2025 Loss Runs - Valued 2025-06-06.pdf" at bounding box center [419, 396] width 59 height 141
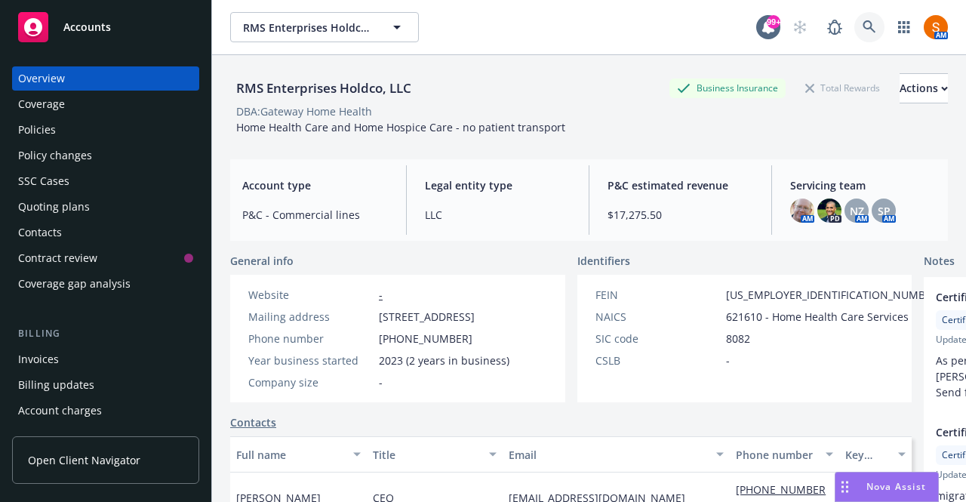
click at [862, 32] on icon at bounding box center [869, 27] width 14 height 14
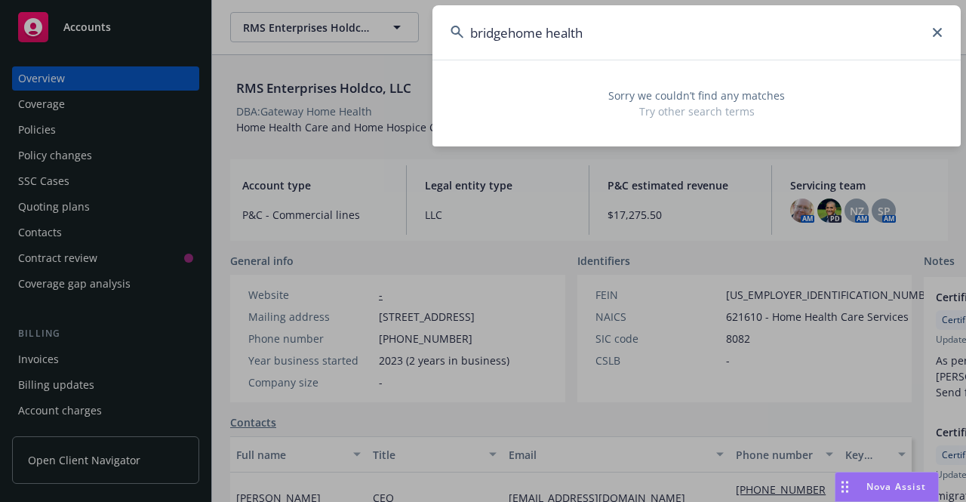
click at [512, 32] on input "bridgehome health" at bounding box center [696, 32] width 528 height 54
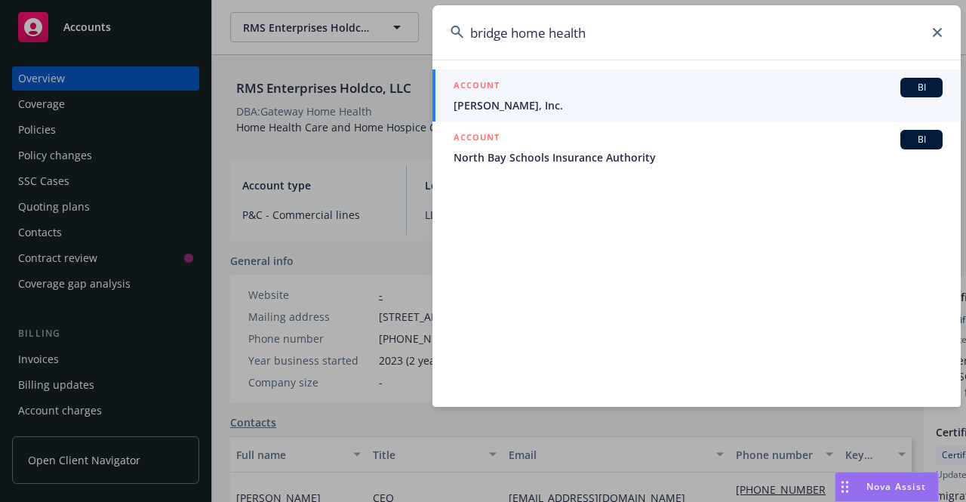
click at [617, 40] on input "bridge home health" at bounding box center [696, 32] width 528 height 54
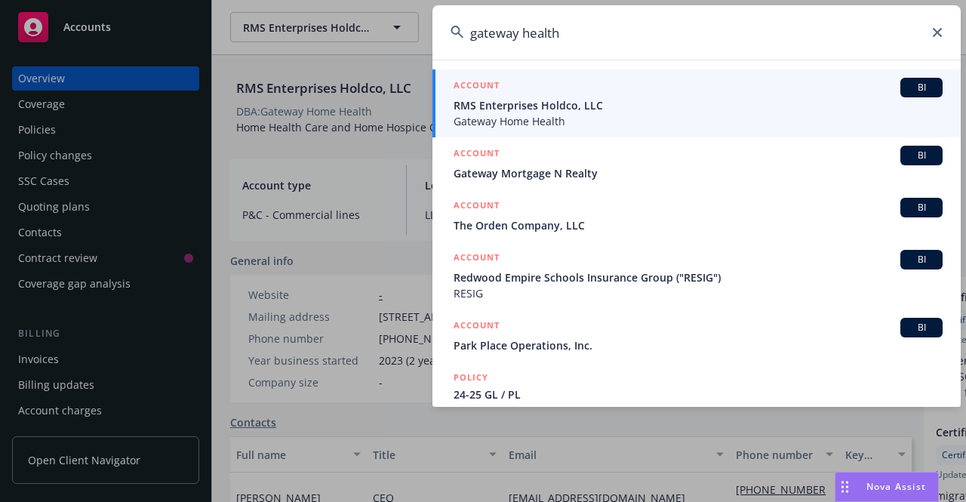
type input "gateway health"
